Goal: Information Seeking & Learning: Learn about a topic

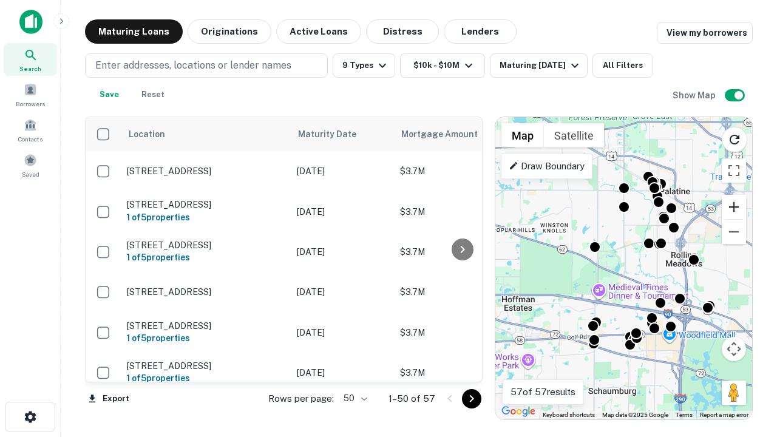
click at [734, 207] on button "Zoom in" at bounding box center [734, 207] width 24 height 24
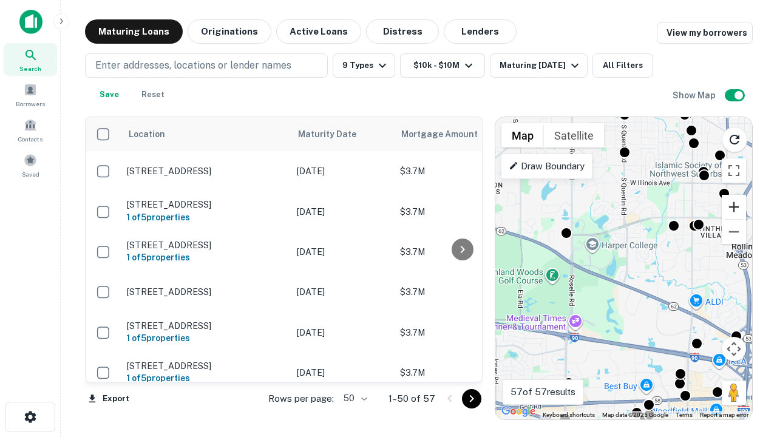
click at [734, 207] on button "Zoom in" at bounding box center [734, 207] width 24 height 24
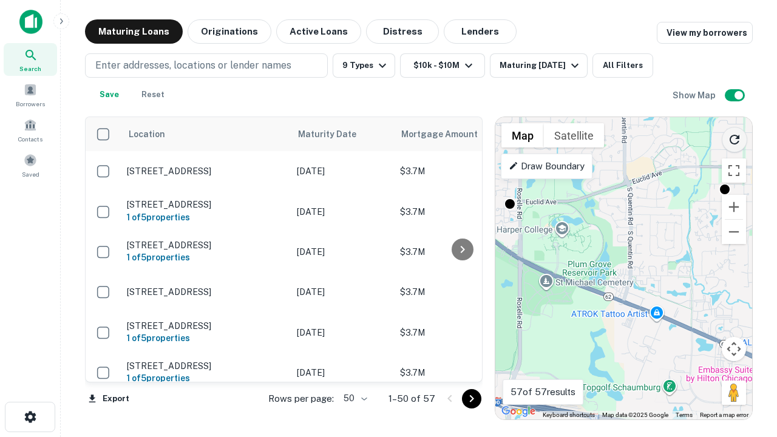
click at [734, 137] on icon "Reload search area" at bounding box center [734, 139] width 15 height 15
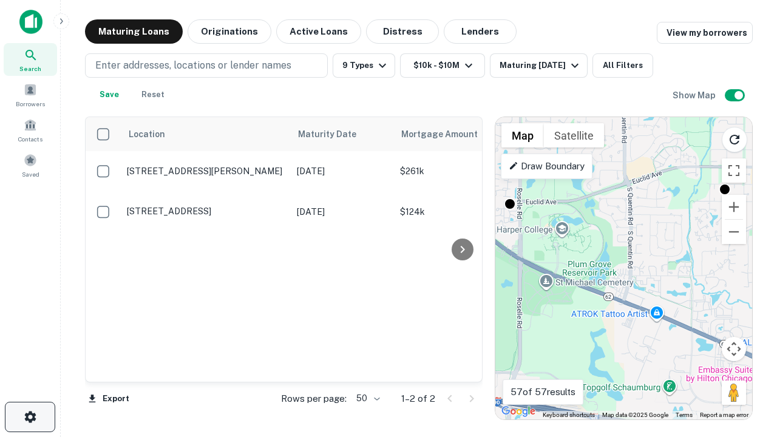
click at [30, 417] on icon "button" at bounding box center [30, 417] width 15 height 15
